Goal: Task Accomplishment & Management: Complete application form

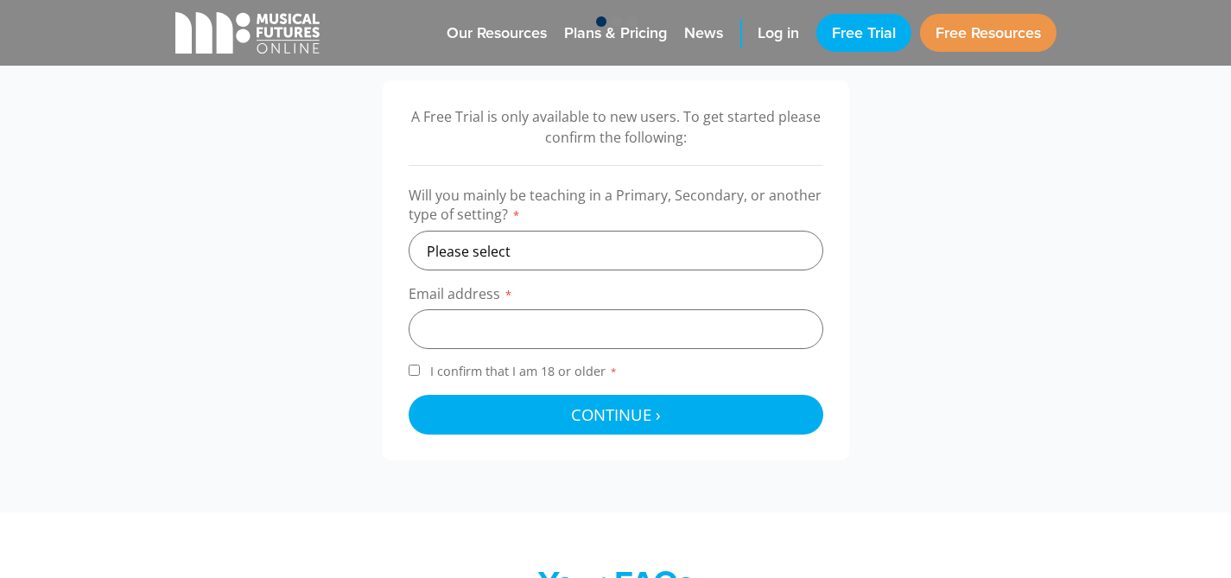
scroll to position [542, 0]
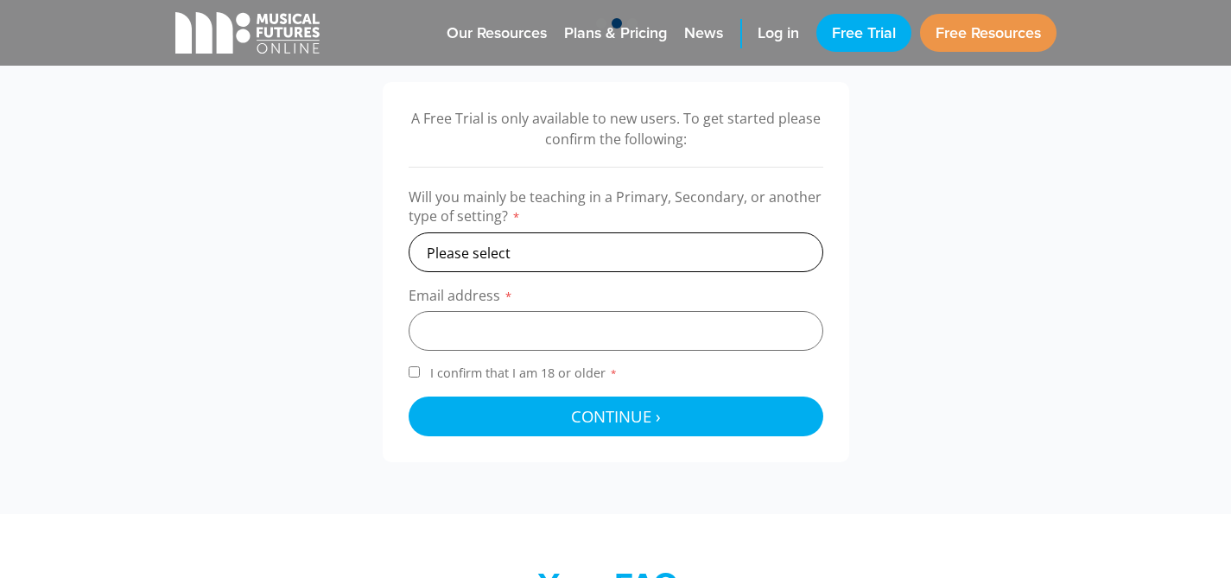
click at [552, 250] on select "Please select Primary Secondary Other" at bounding box center [616, 252] width 415 height 40
select select "primary"
click at [409, 232] on select "Please select Primary Secondary Other" at bounding box center [616, 252] width 415 height 40
click at [472, 321] on input "email" at bounding box center [616, 331] width 415 height 40
click at [592, 333] on input "elisabethfraser76@googlemail.com" at bounding box center [616, 331] width 415 height 40
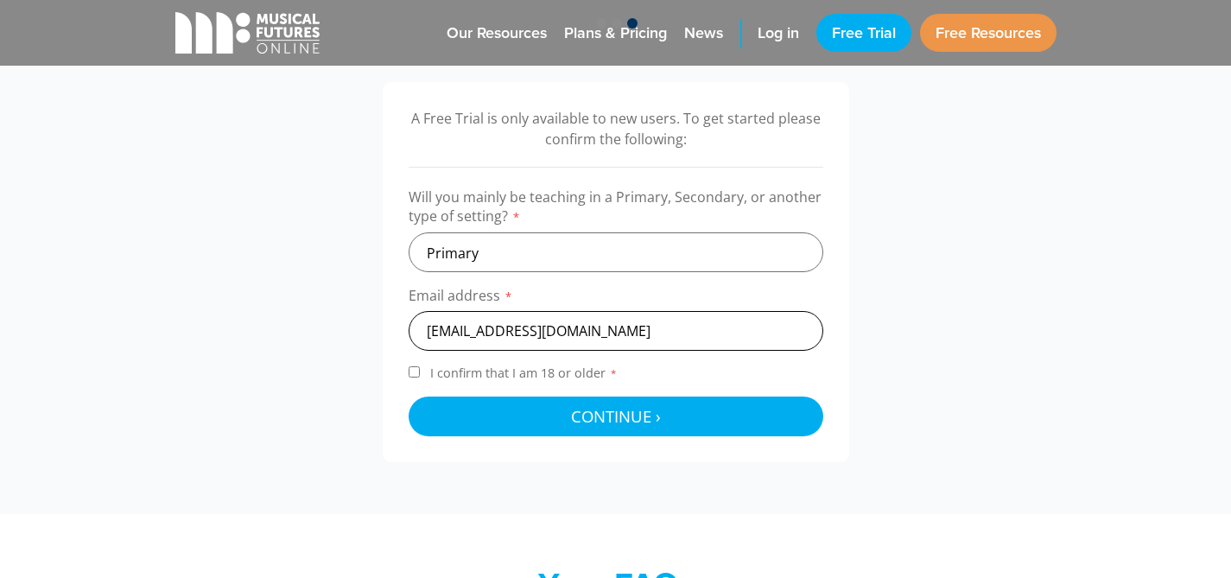
type input "elisabethfraser76@gmail.com"
click at [415, 376] on input "I confirm that I am 18 or older *" at bounding box center [414, 371] width 11 height 11
checkbox input "true"
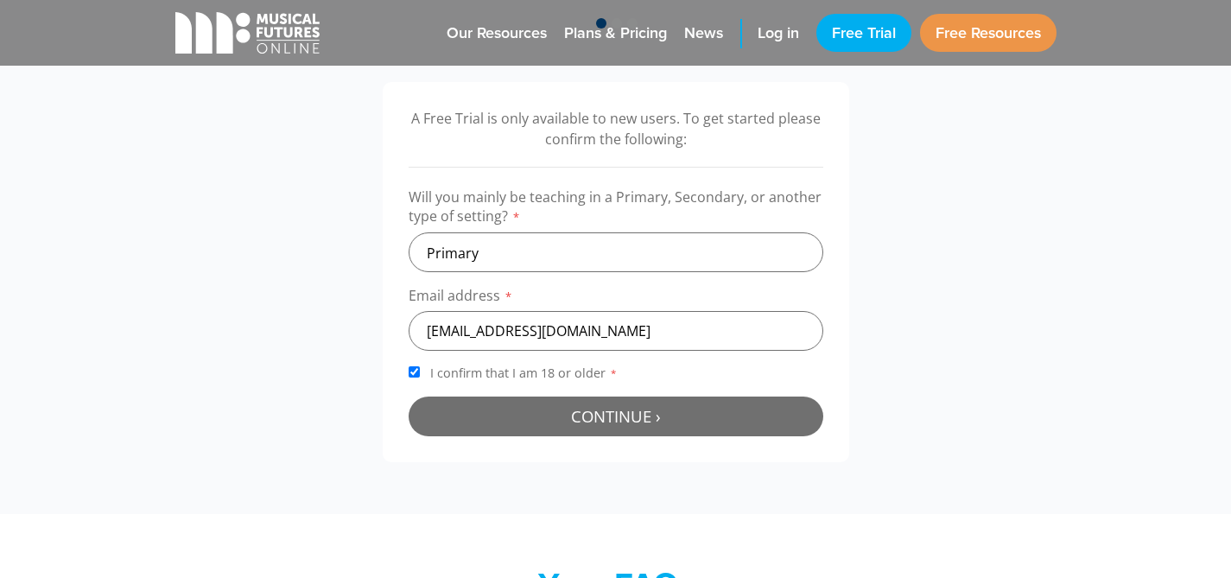
click at [628, 419] on span "Continue ›" at bounding box center [616, 416] width 90 height 22
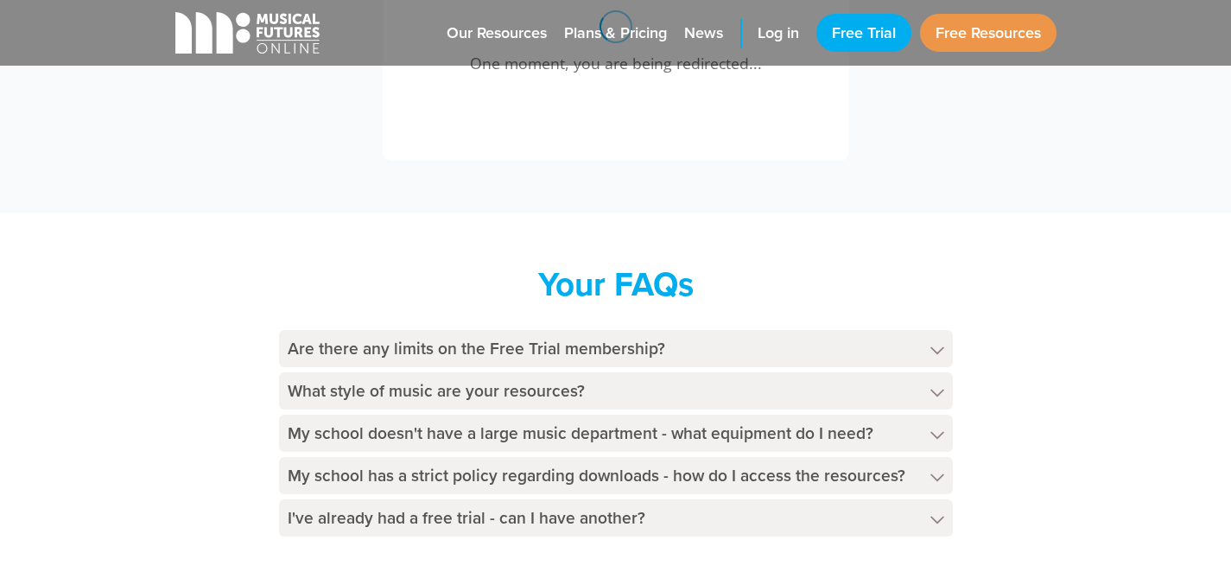
scroll to position [743, 0]
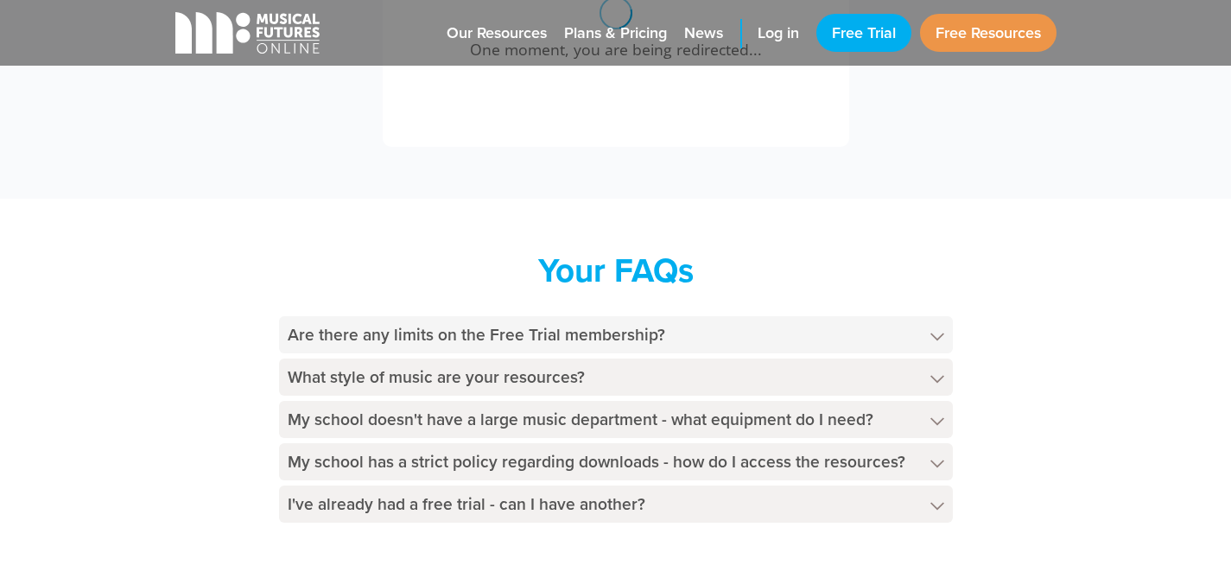
click at [637, 337] on h4 "Are there any limits on the Free Trial membership?" at bounding box center [616, 334] width 674 height 37
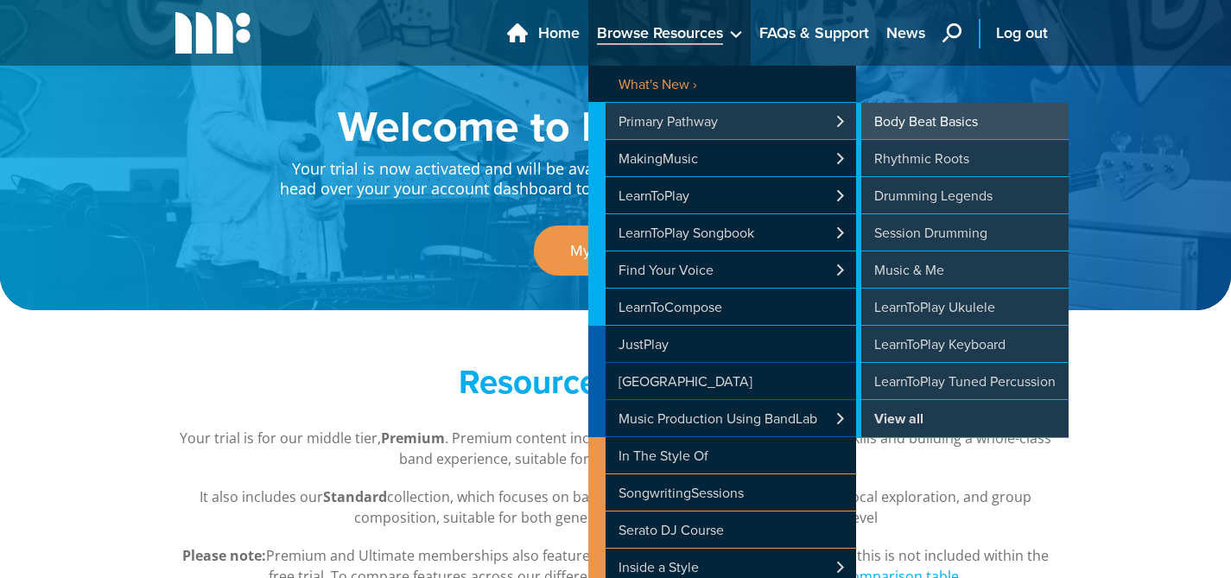
click at [938, 120] on link "Body Beat Basics" at bounding box center [962, 121] width 212 height 36
